Goal: Transaction & Acquisition: Download file/media

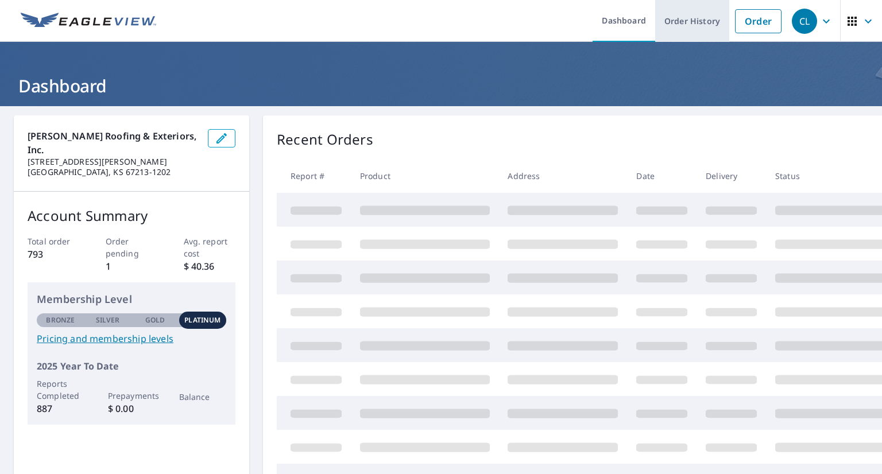
click at [705, 32] on link "Order History" at bounding box center [692, 21] width 74 height 42
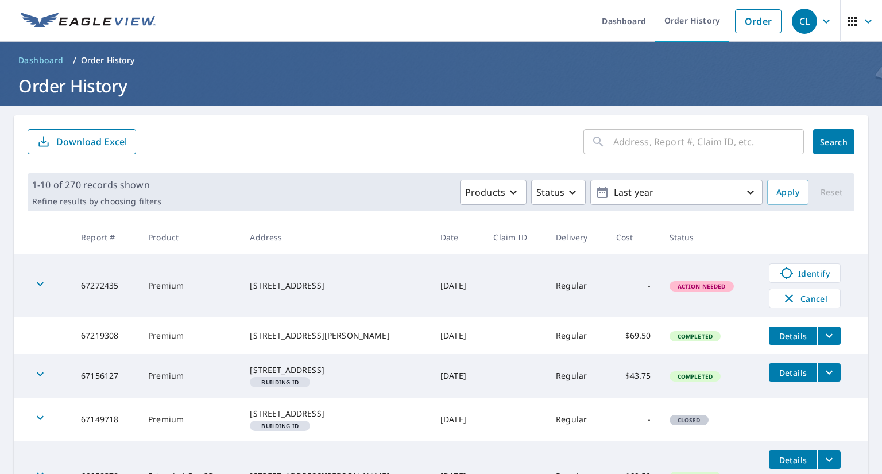
click at [694, 140] on input "text" at bounding box center [708, 142] width 191 height 32
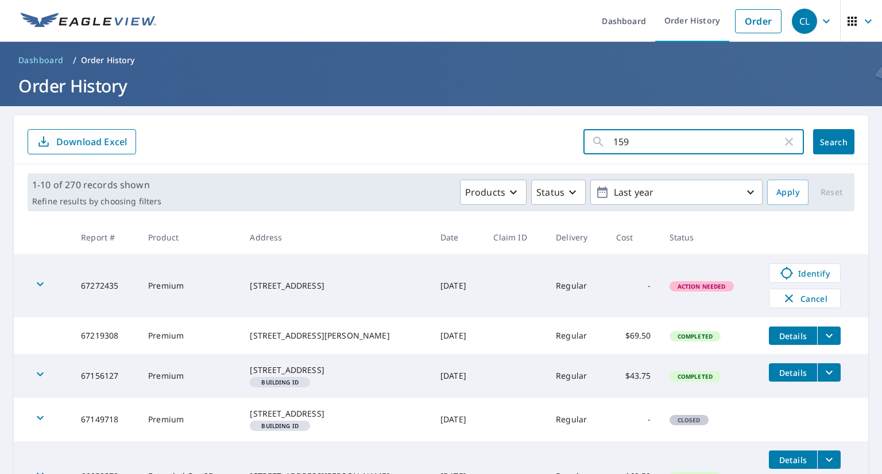
type input "1592"
click button "Search" at bounding box center [833, 141] width 41 height 25
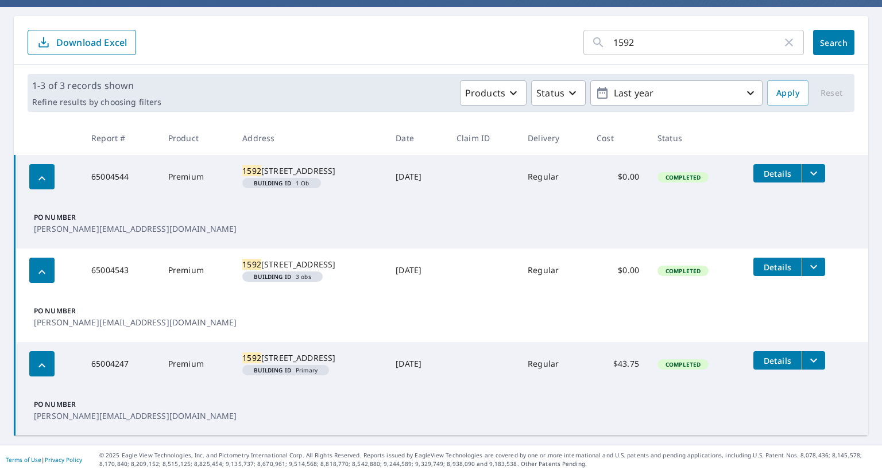
scroll to position [127, 0]
click at [801, 164] on button "filesDropdownBtn-65004544" at bounding box center [813, 173] width 24 height 18
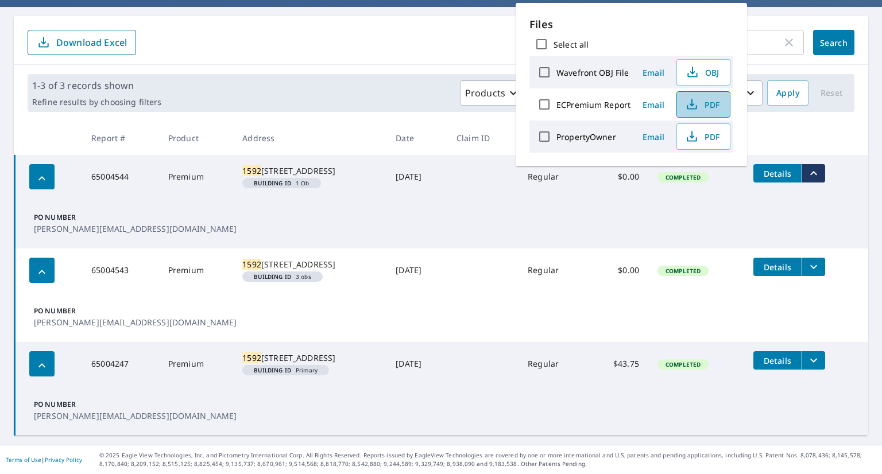
click at [692, 95] on button "PDF" at bounding box center [703, 104] width 54 height 26
click at [815, 260] on icon "filesDropdownBtn-65004543" at bounding box center [814, 267] width 14 height 14
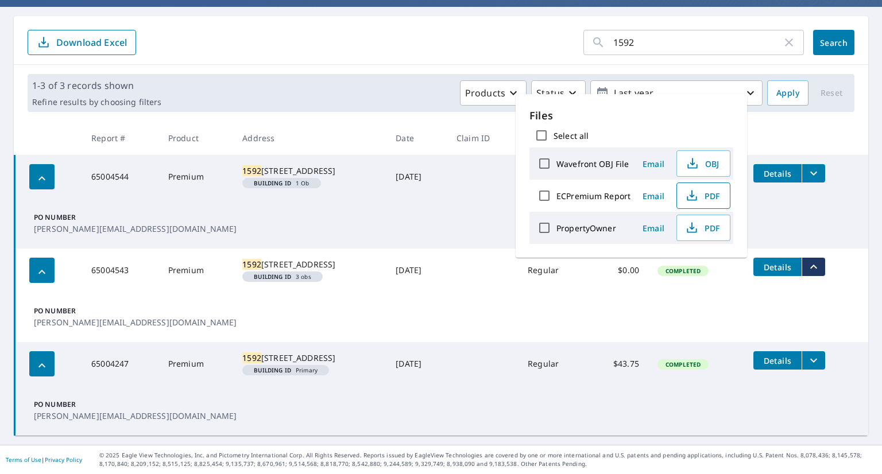
click at [707, 199] on span "PDF" at bounding box center [702, 196] width 37 height 14
click at [816, 351] on button "filesDropdownBtn-65004247" at bounding box center [813, 360] width 24 height 18
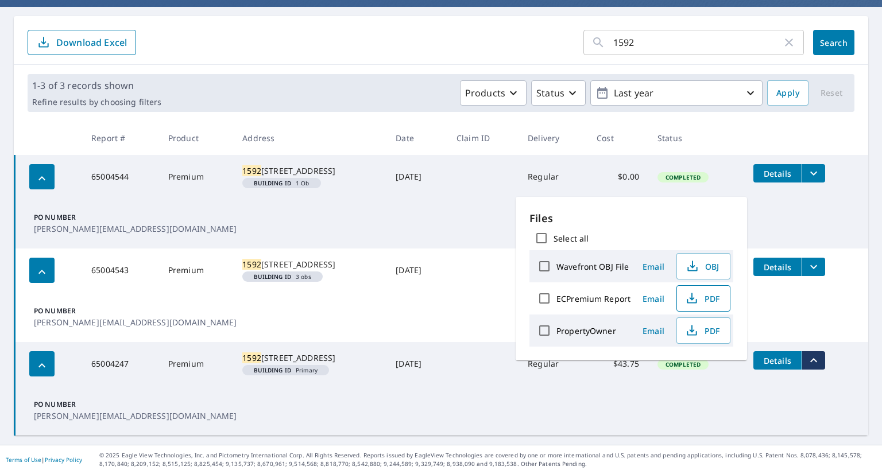
click at [693, 308] on button "PDF" at bounding box center [703, 298] width 54 height 26
